Goal: Information Seeking & Learning: Understand process/instructions

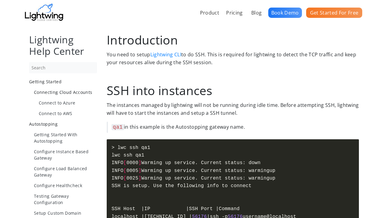
scroll to position [524, 0]
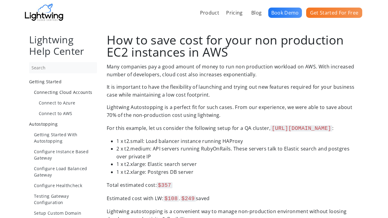
scroll to position [834, 0]
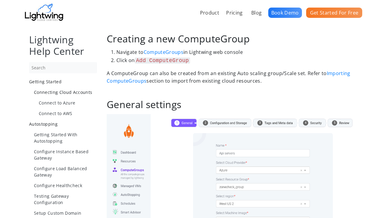
scroll to position [698, 0]
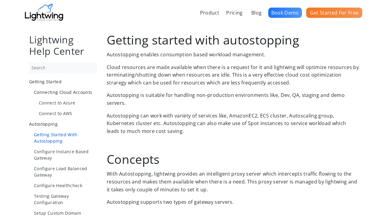
scroll to position [427, 0]
